Goal: Navigation & Orientation: Find specific page/section

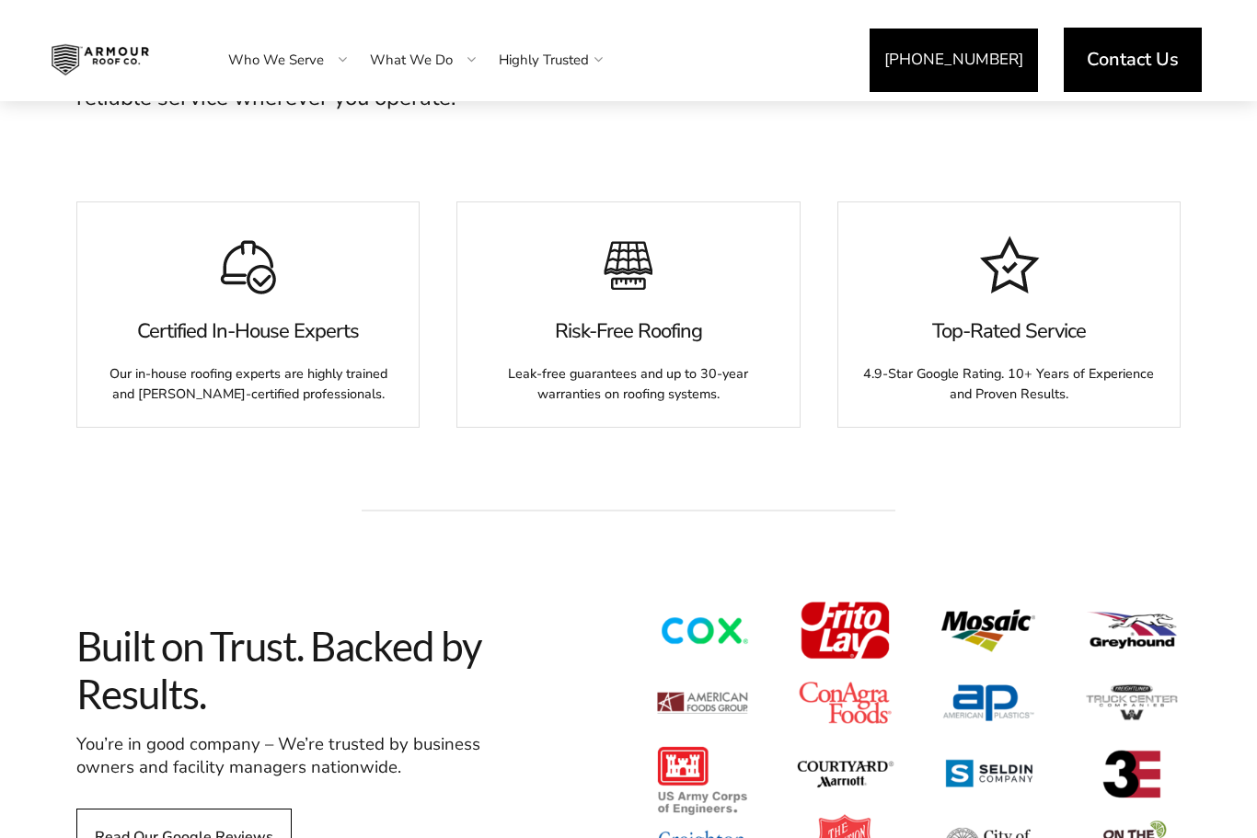
scroll to position [917, 0]
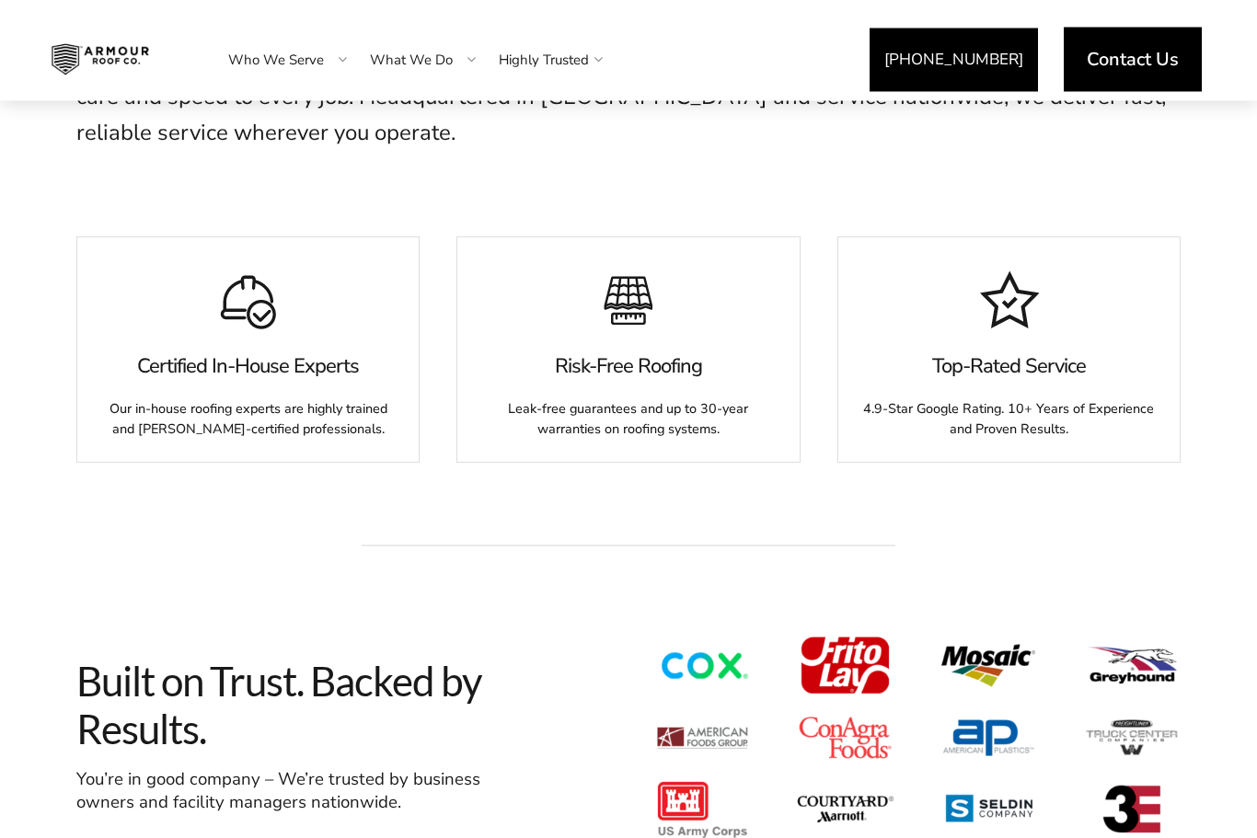
click at [253, 52] on link "Who We Serve" at bounding box center [276, 60] width 133 height 46
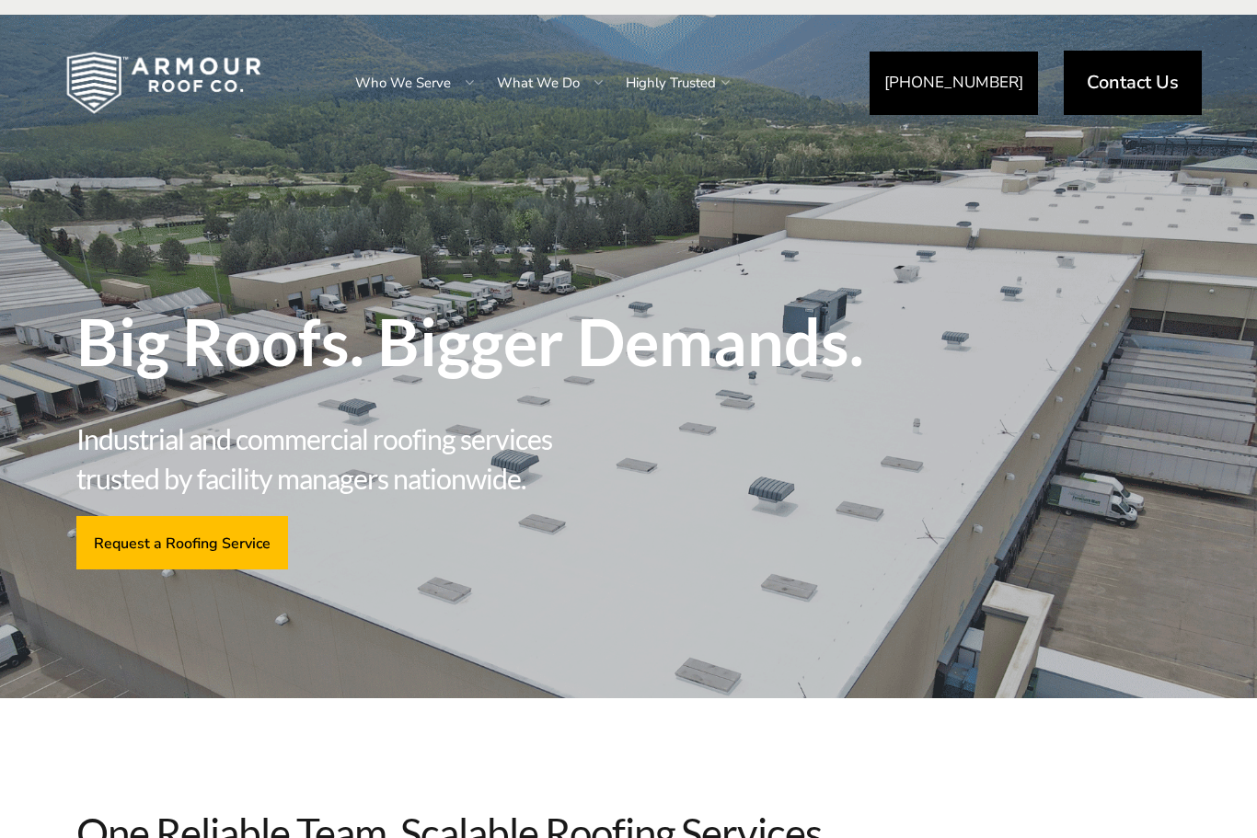
click at [365, 68] on link "Who We Serve" at bounding box center [403, 83] width 133 height 46
click at [382, 88] on link "Who We Serve" at bounding box center [403, 83] width 133 height 46
click at [428, 90] on link "Who We Serve" at bounding box center [403, 83] width 133 height 46
click at [455, 86] on div at bounding box center [469, 83] width 37 height 92
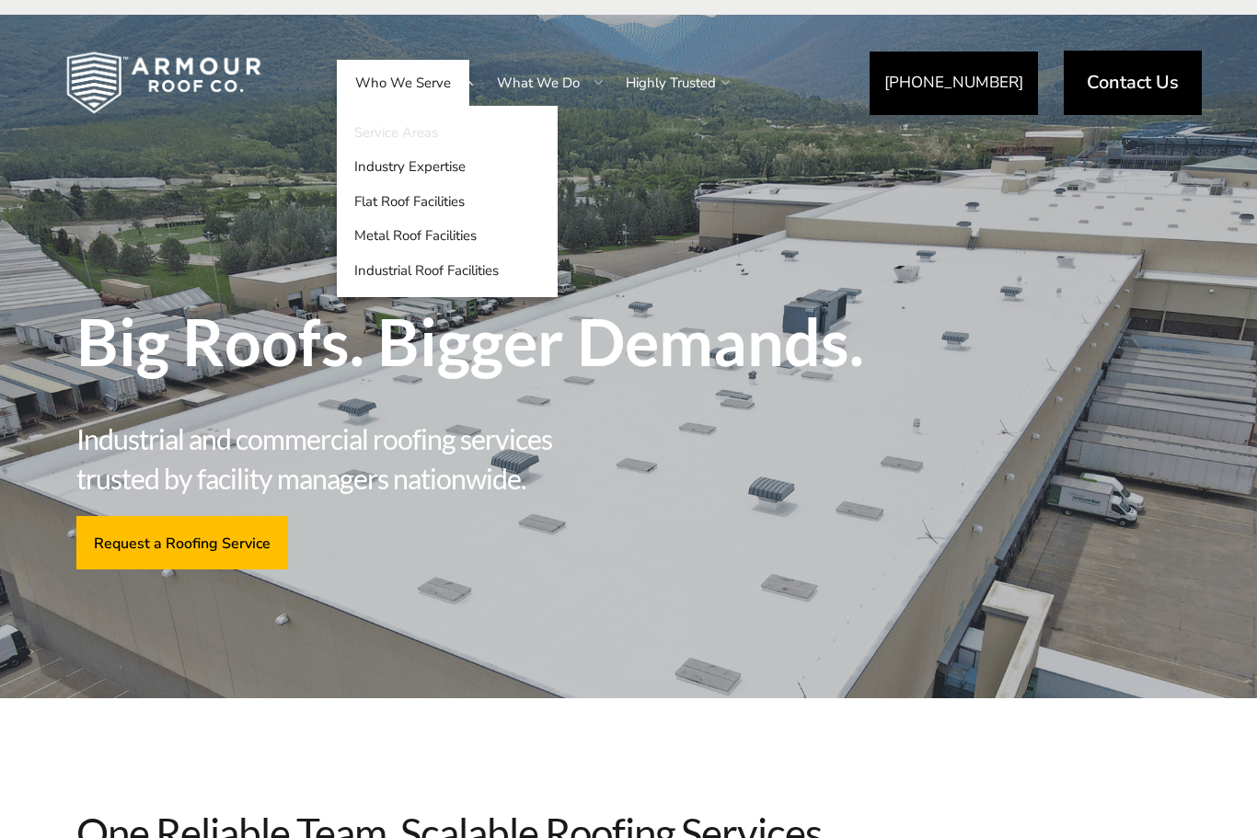
click at [535, 137] on link "Service Areas" at bounding box center [447, 132] width 221 height 35
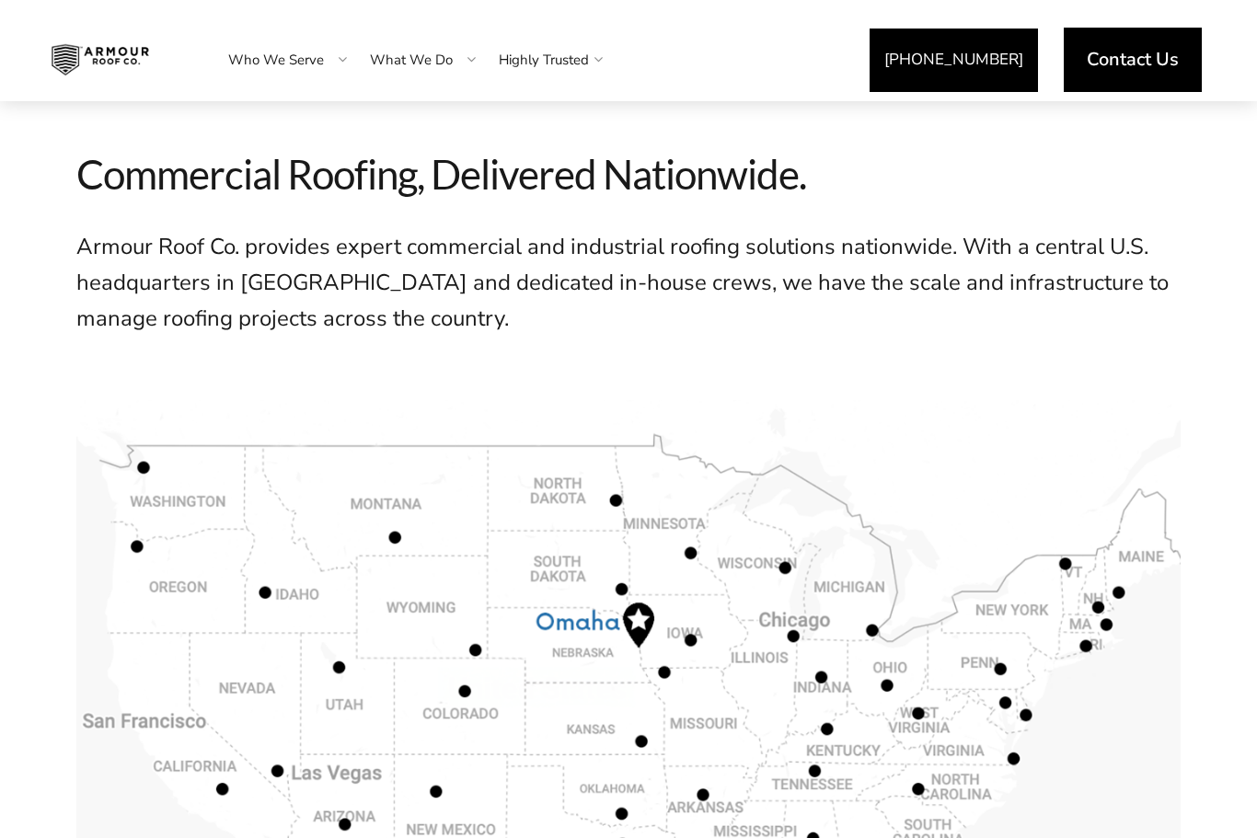
scroll to position [581, 0]
click at [539, 65] on link "Highly Trusted" at bounding box center [543, 60] width 127 height 46
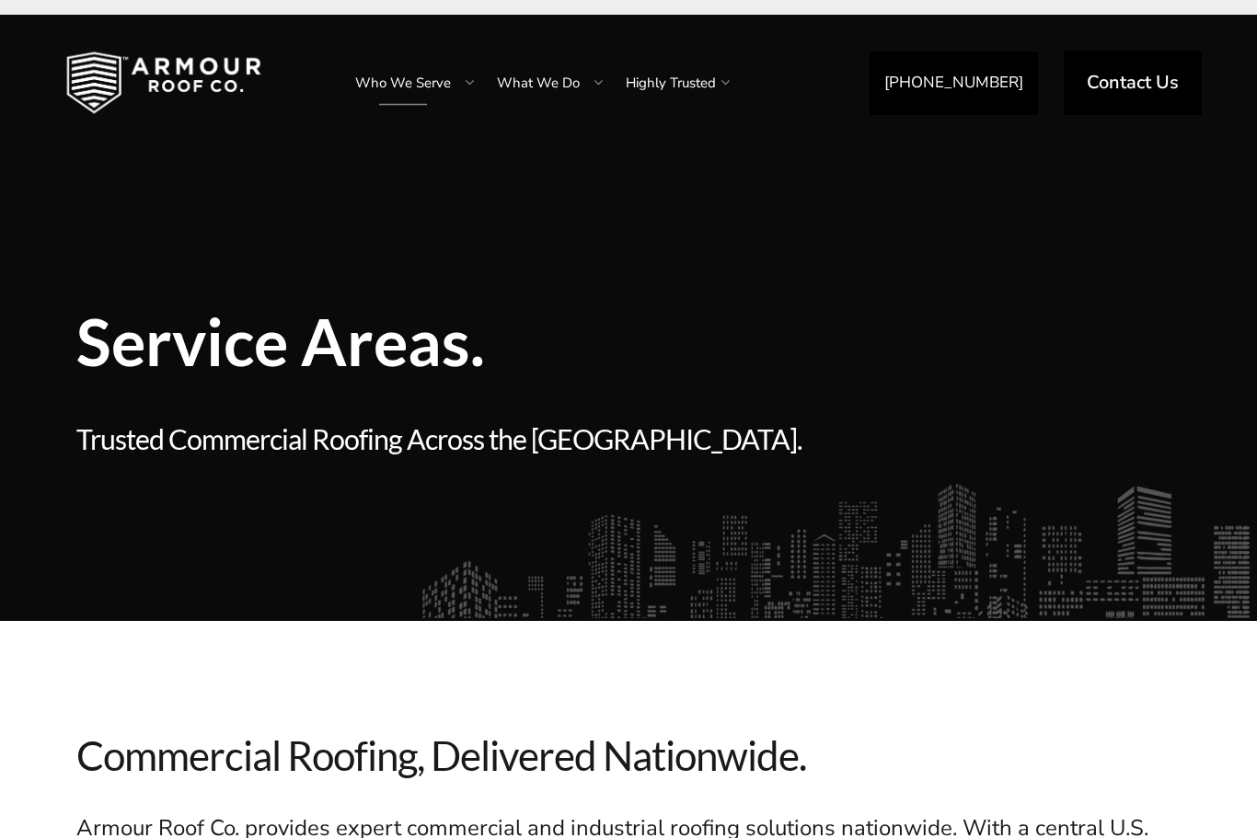
click at [521, 75] on link "What We Do" at bounding box center [539, 83] width 120 height 46
click at [530, 97] on link "What We Do" at bounding box center [539, 83] width 120 height 46
click at [537, 70] on link "What We Do" at bounding box center [539, 83] width 120 height 46
click at [527, 107] on li "What We Do Emergency Roof Repair Roof Restoration Roof Replacement Roof Overlay…" at bounding box center [543, 83] width 129 height 92
click at [544, 103] on link "What We Do" at bounding box center [539, 83] width 120 height 46
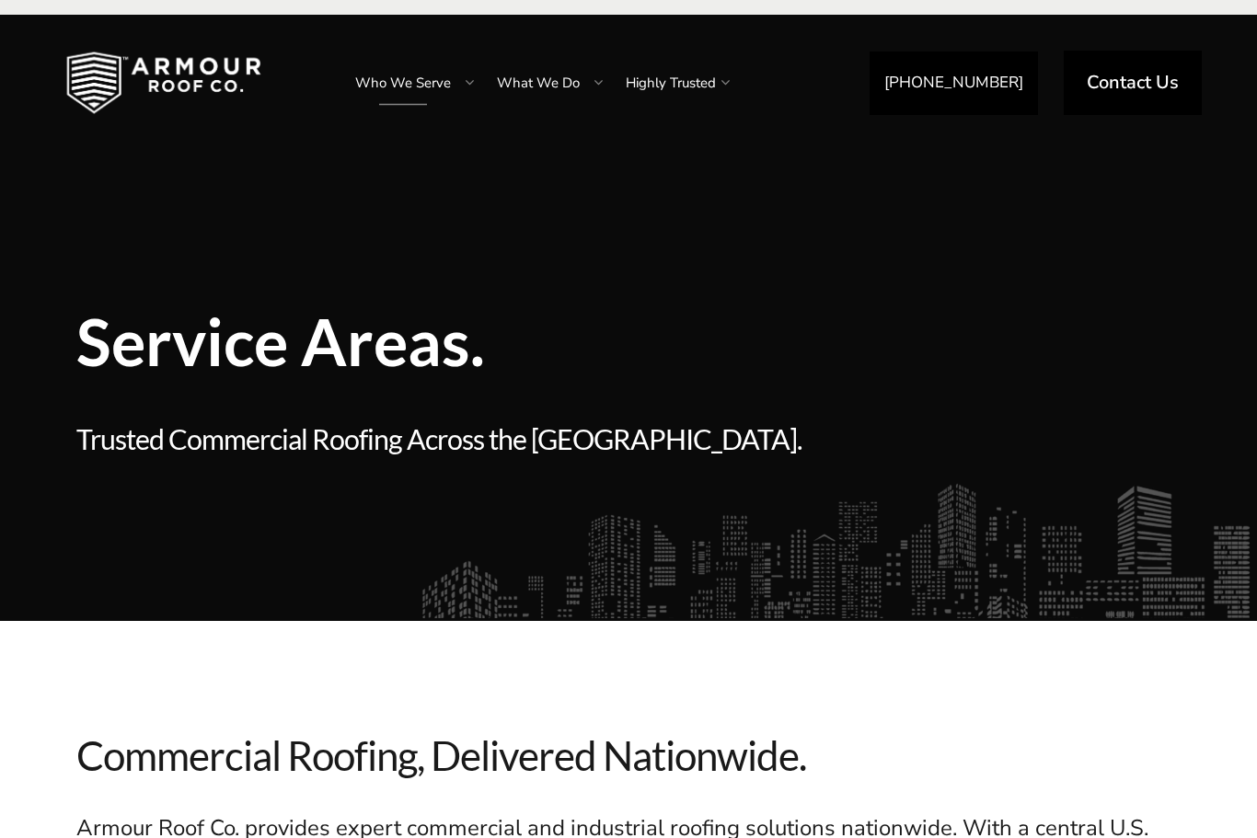
click at [571, 83] on link "What We Do" at bounding box center [539, 83] width 120 height 46
click at [595, 79] on div at bounding box center [598, 83] width 37 height 92
